Goal: Task Accomplishment & Management: Complete application form

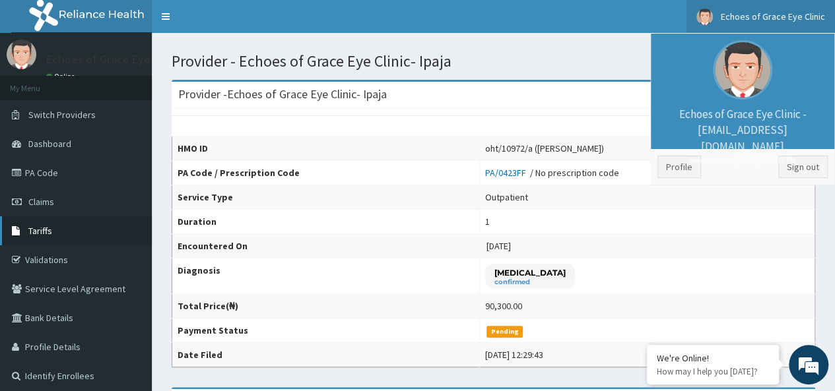
click at [49, 225] on span "Tariffs" at bounding box center [40, 231] width 24 height 12
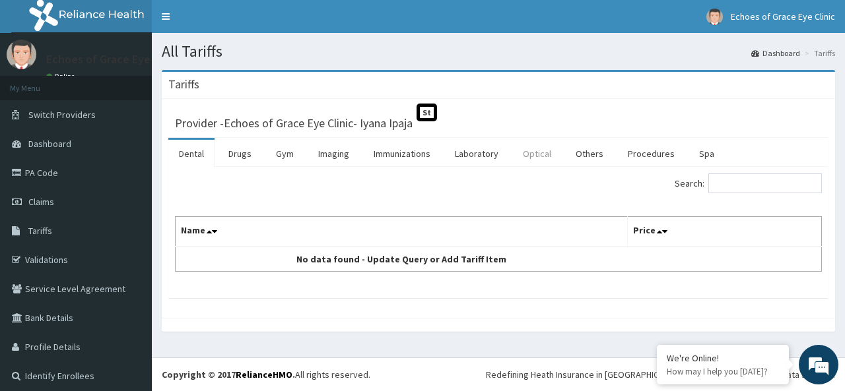
click at [535, 152] on link "Optical" at bounding box center [536, 154] width 49 height 28
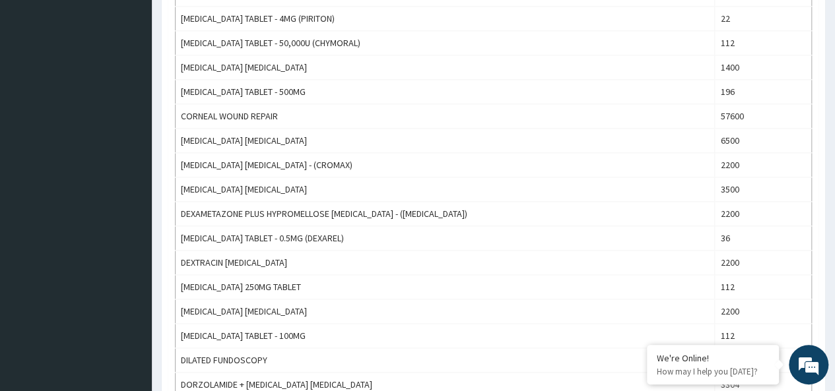
scroll to position [787, 0]
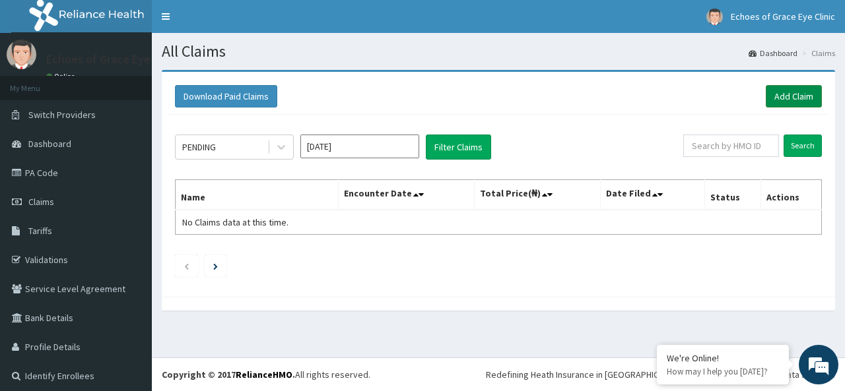
click at [779, 96] on link "Add Claim" at bounding box center [794, 96] width 56 height 22
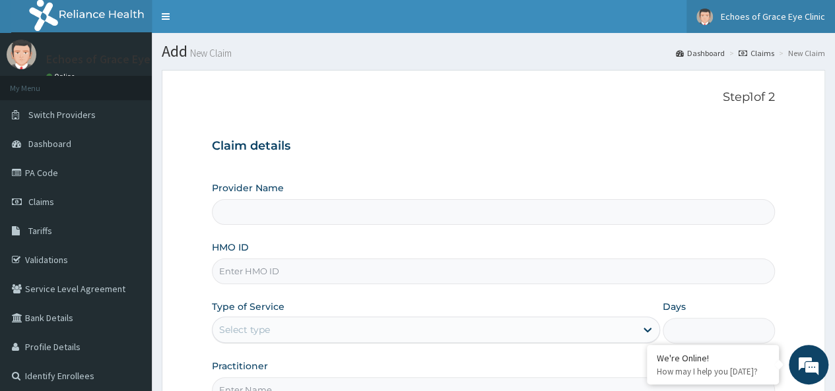
type input "Echoes of Grace Eye Clinic- Iyana Ipaja"
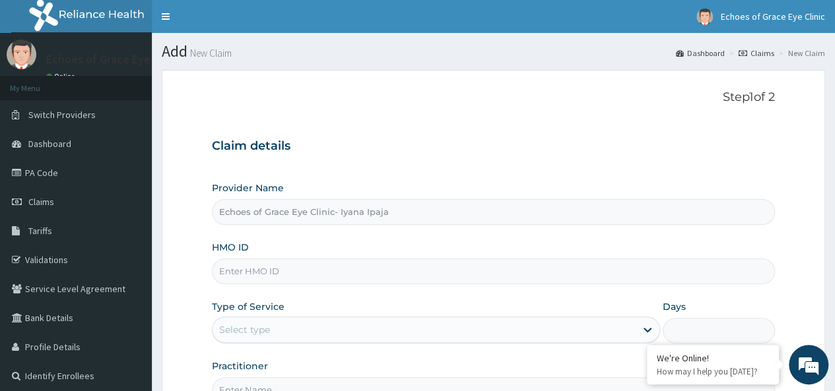
click at [293, 261] on input "HMO ID" at bounding box center [493, 272] width 563 height 26
click at [286, 265] on input "HMO ID" at bounding box center [493, 272] width 563 height 26
click at [267, 277] on input "HMO ID" at bounding box center [493, 272] width 563 height 26
paste input "png/10054/a"
type input "png/10054/a"
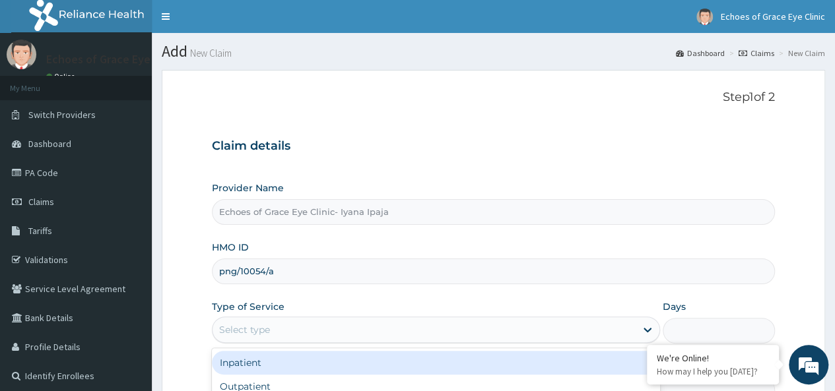
click at [292, 331] on div "Select type" at bounding box center [424, 329] width 423 height 21
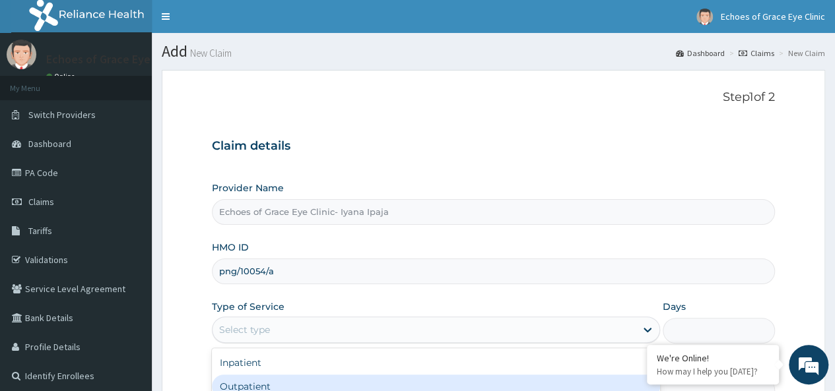
click at [265, 379] on div "Outpatient" at bounding box center [436, 387] width 448 height 24
type input "1"
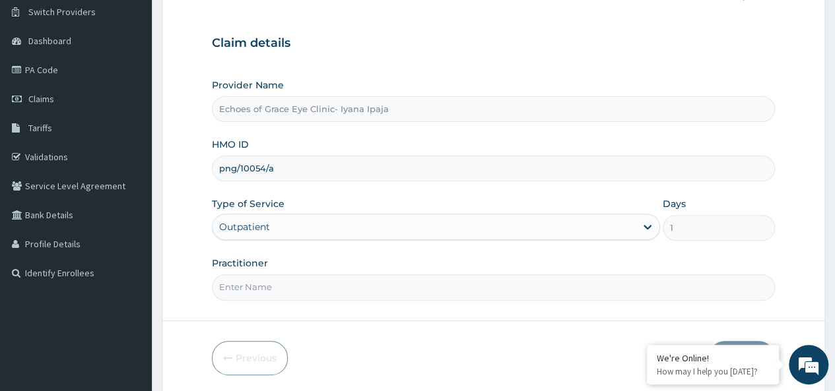
scroll to position [110, 0]
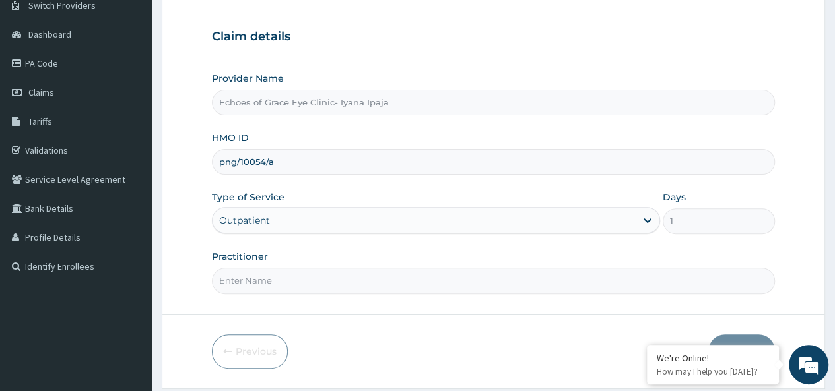
click at [290, 283] on input "Practitioner" at bounding box center [493, 281] width 563 height 26
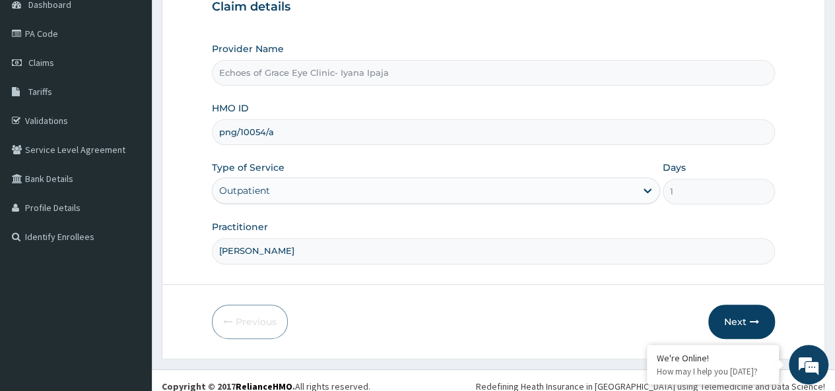
scroll to position [148, 0]
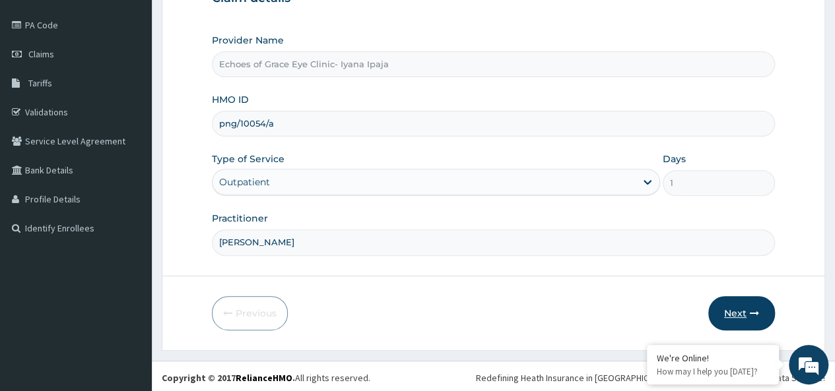
type input "Dr Charles"
click at [728, 305] on button "Next" at bounding box center [741, 313] width 67 height 34
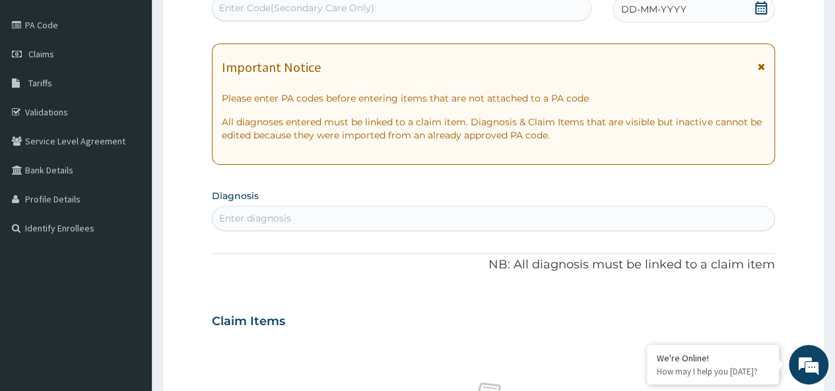
click at [317, 2] on div "Enter Code(Secondary Care Only)" at bounding box center [296, 7] width 155 height 13
paste input "PA/ADA647"
type input "PA/ADA647"
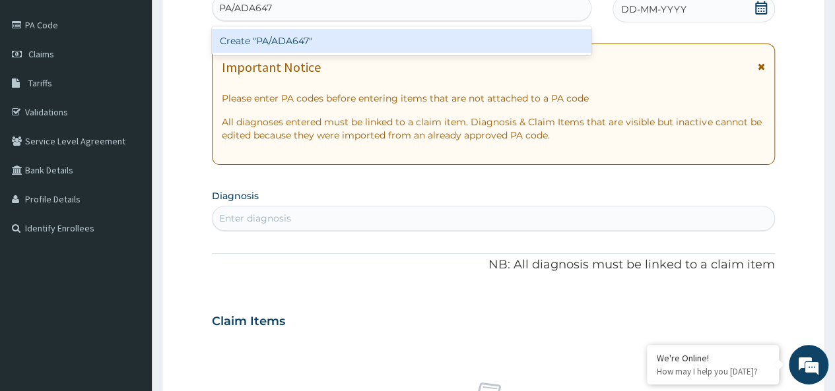
click at [290, 40] on div "Create "PA/ADA647"" at bounding box center [401, 41] width 379 height 24
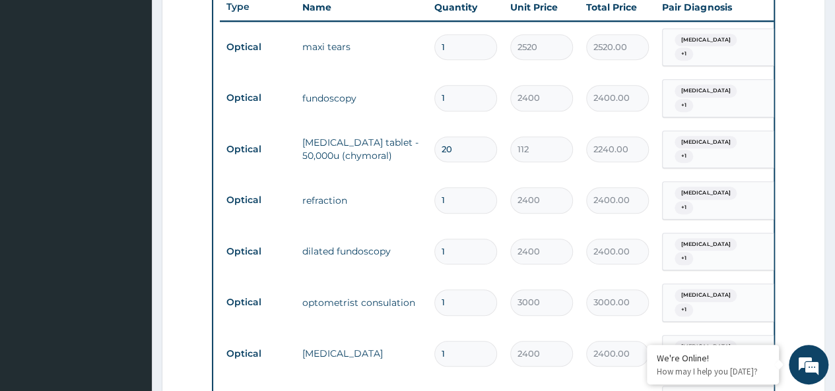
scroll to position [503, 0]
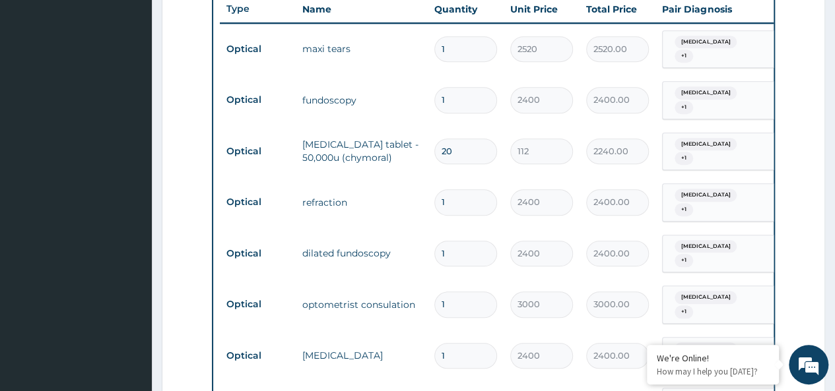
click at [453, 145] on input "20" at bounding box center [465, 152] width 63 height 26
type input "2"
type input "224.00"
type input "0.00"
type input "1"
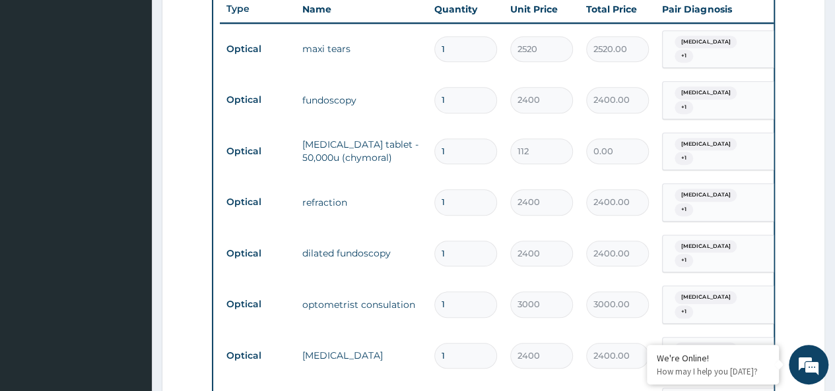
type input "112.00"
type input "10"
type input "1120.00"
type input "100"
type input "11200.00"
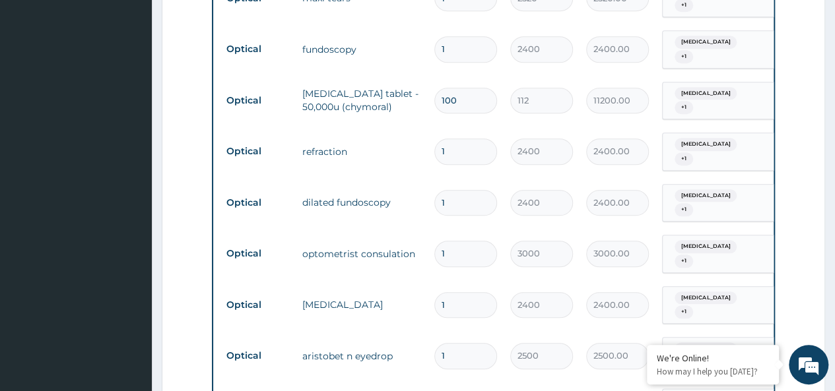
scroll to position [538, 0]
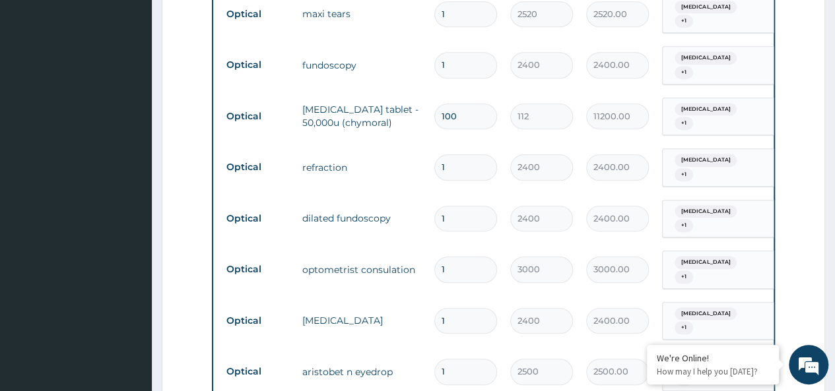
type input "10"
type input "1120.00"
type input "1"
type input "112.00"
type input "0.00"
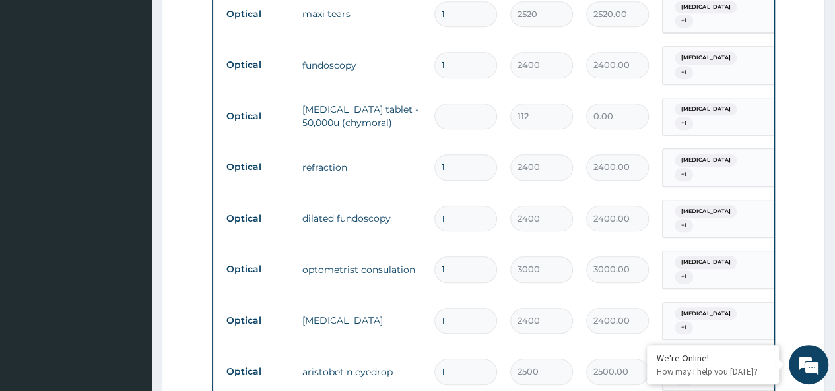
type input "6"
type input "672.00"
type input "60"
type input "6720.00"
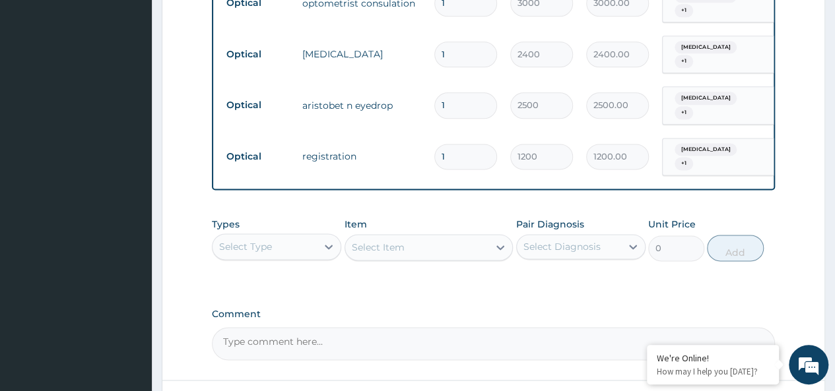
scroll to position [916, 0]
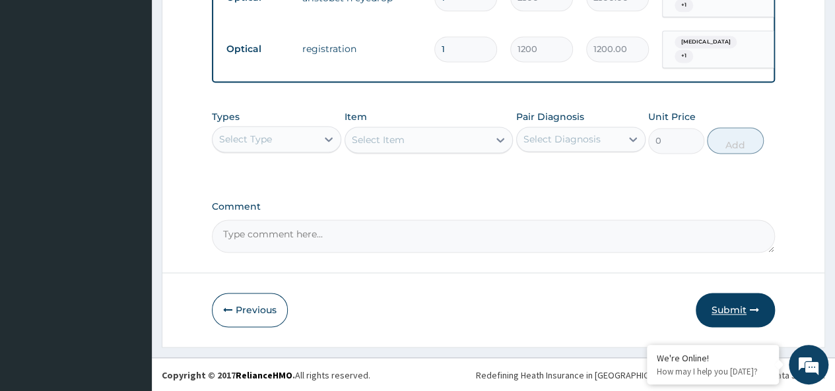
type input "60"
click at [732, 308] on button "Submit" at bounding box center [735, 310] width 79 height 34
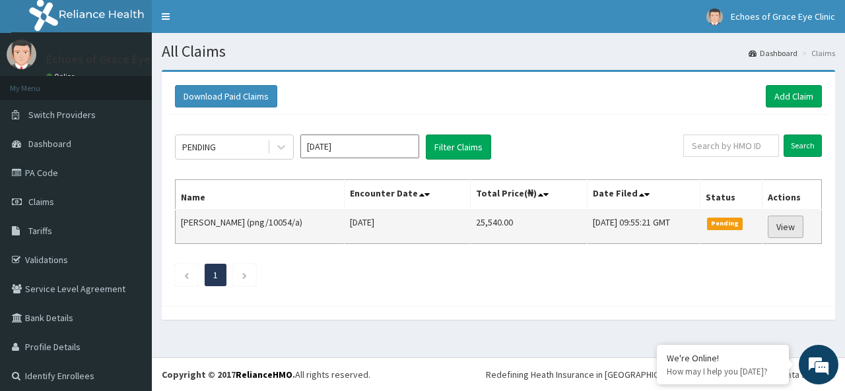
click at [774, 228] on link "View" at bounding box center [786, 227] width 36 height 22
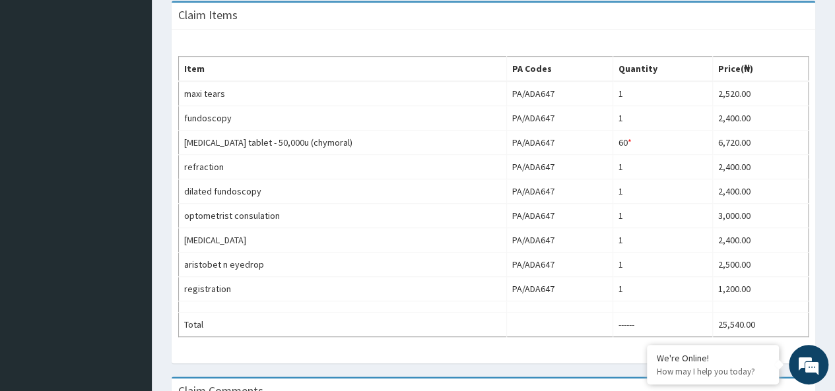
scroll to position [393, 0]
